Goal: Information Seeking & Learning: Learn about a topic

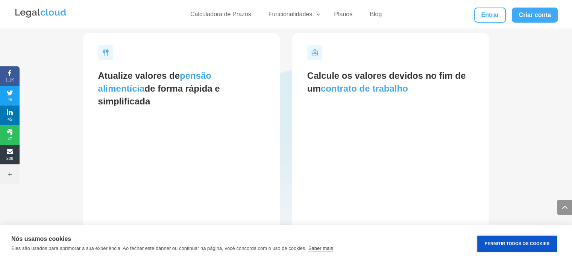
scroll to position [1393, 0]
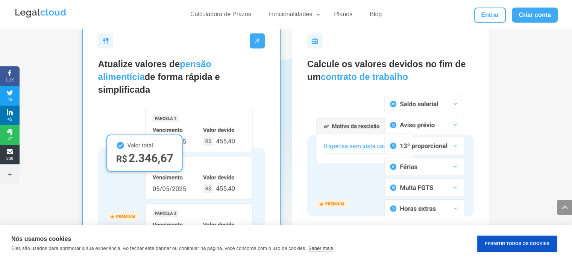
click at [169, 72] on h2 "Atualize valores de pensão alimentícia de forma rápida e simplificada" at bounding box center [181, 78] width 167 height 42
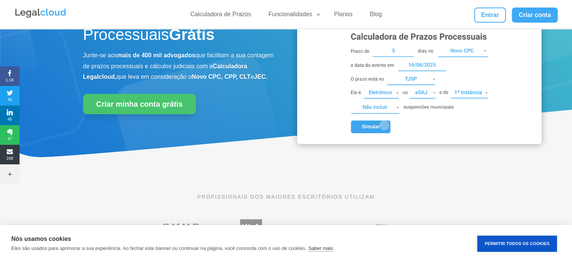
scroll to position [38, 0]
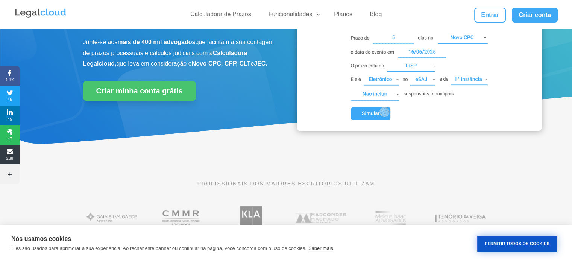
click at [508, 238] on button "Permitir Todos os Cookies" at bounding box center [518, 243] width 80 height 16
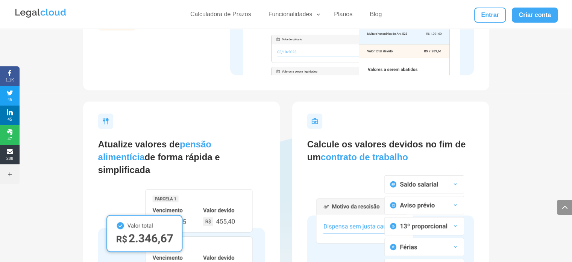
scroll to position [1312, 0]
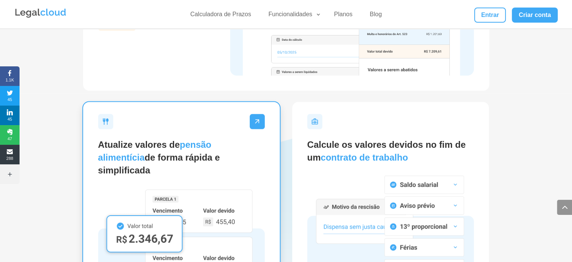
click at [201, 146] on span "pensão alimentícia" at bounding box center [154, 150] width 113 height 23
